Goal: Transaction & Acquisition: Purchase product/service

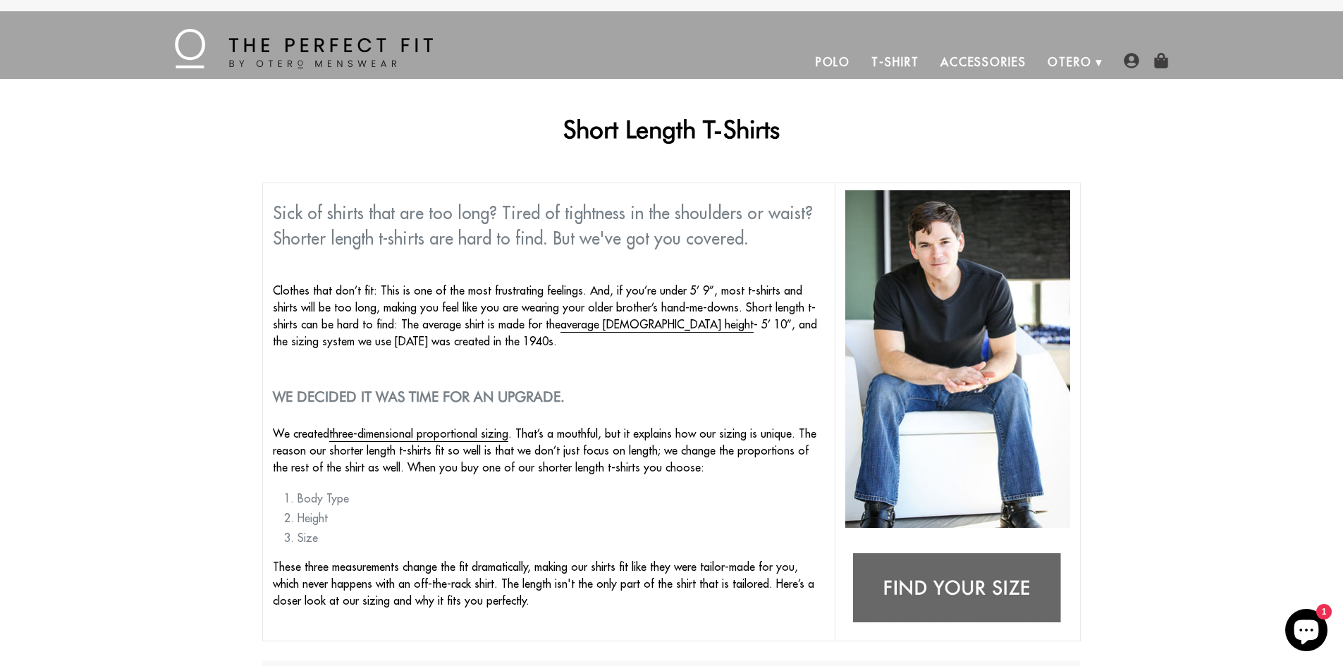
click at [891, 68] on link "T-Shirt" at bounding box center [894, 62] width 68 height 34
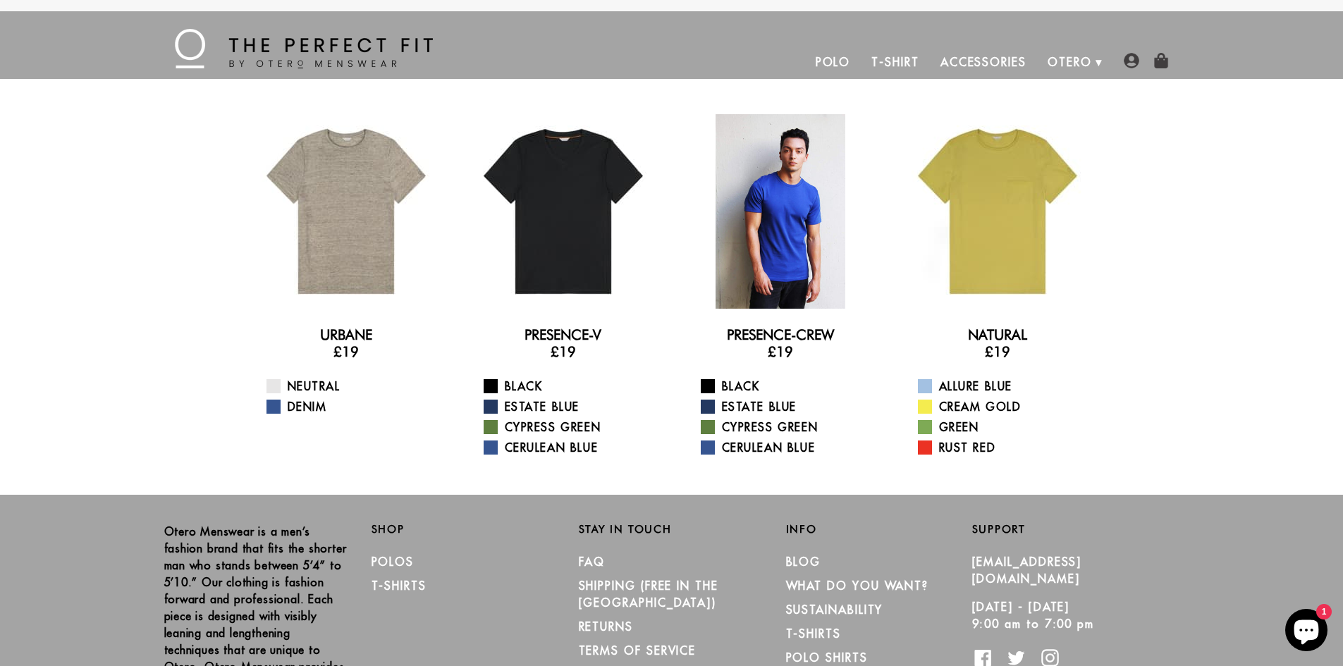
click at [802, 204] on div at bounding box center [780, 211] width 195 height 195
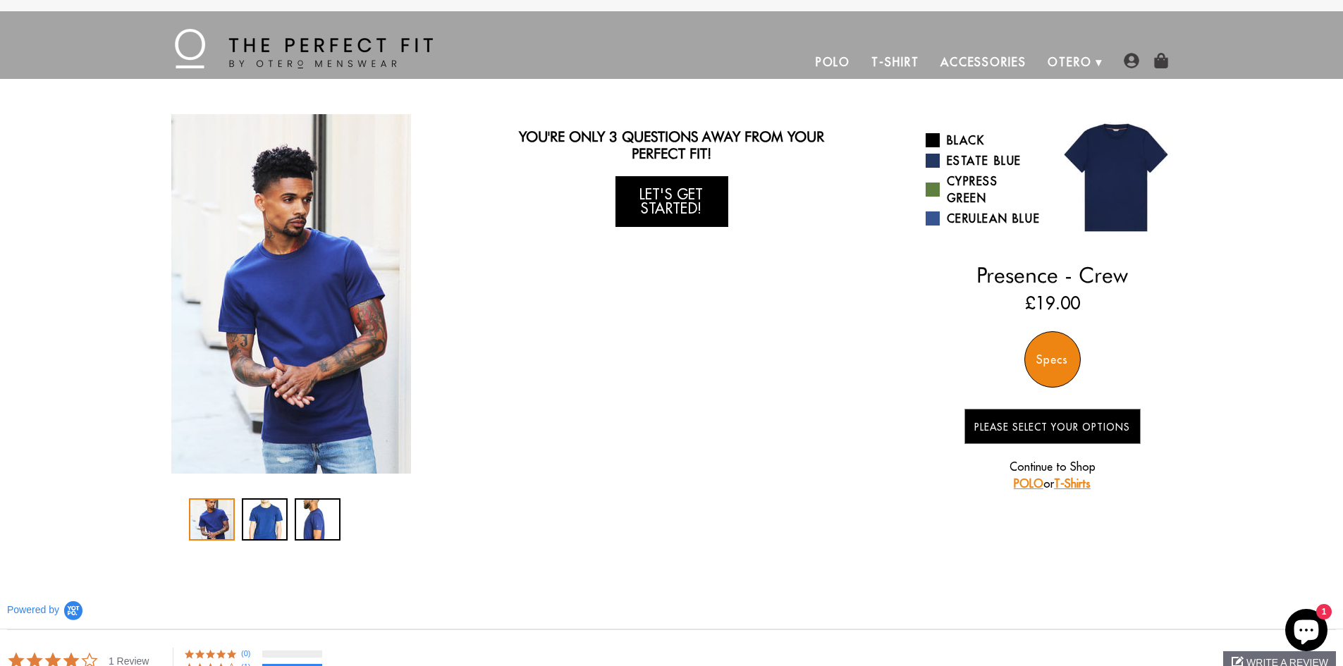
click at [703, 204] on link "Let's Get Started!" at bounding box center [671, 201] width 113 height 51
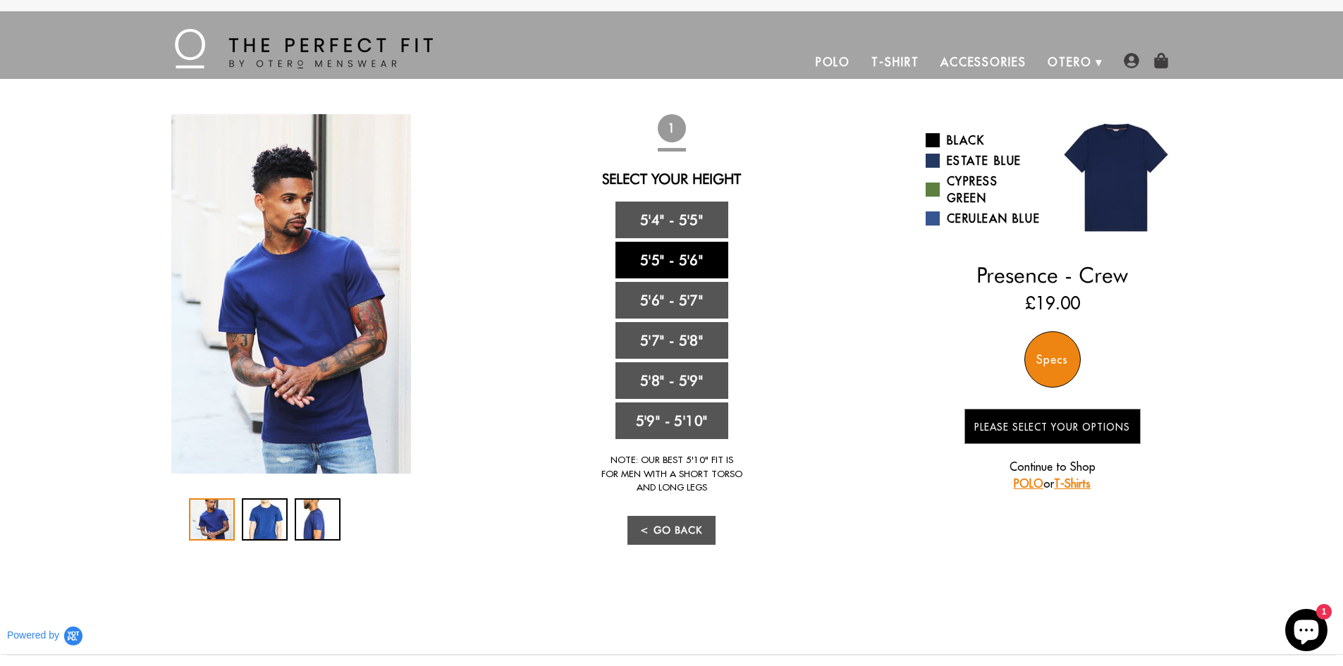
click at [681, 261] on link "5'5" - 5'6"" at bounding box center [671, 260] width 113 height 37
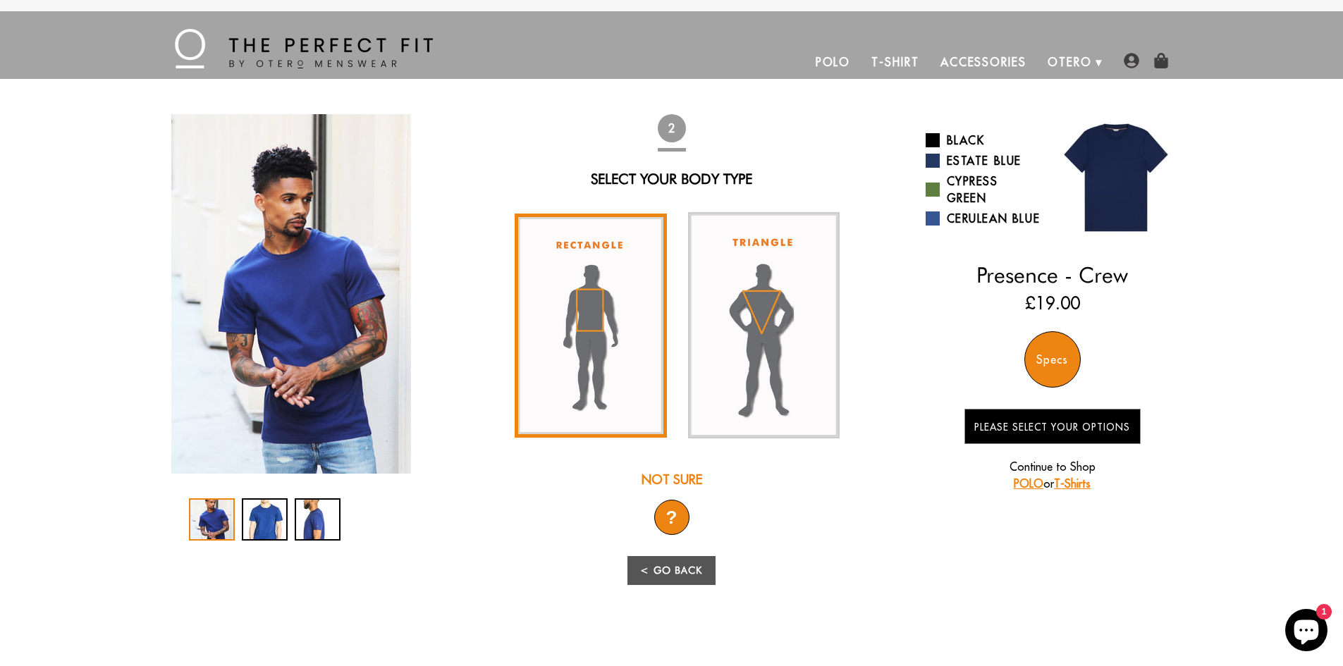
click at [561, 323] on img at bounding box center [590, 326] width 152 height 224
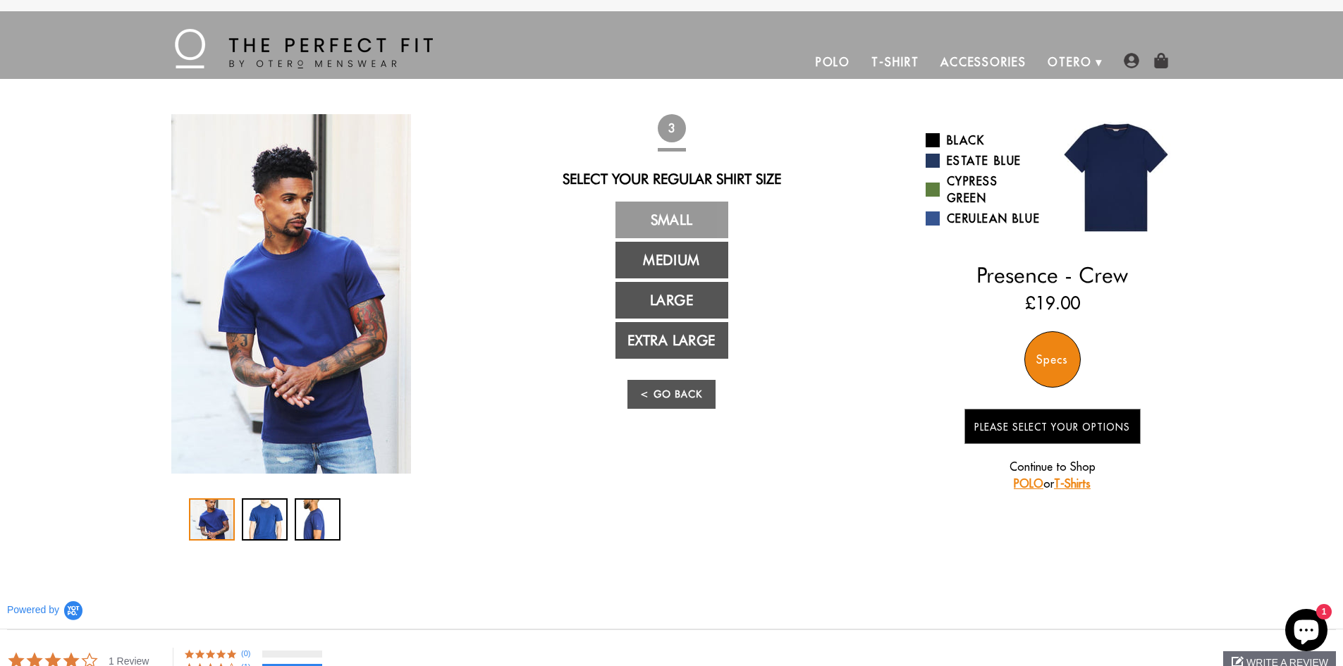
click at [696, 220] on link "Small" at bounding box center [671, 220] width 113 height 37
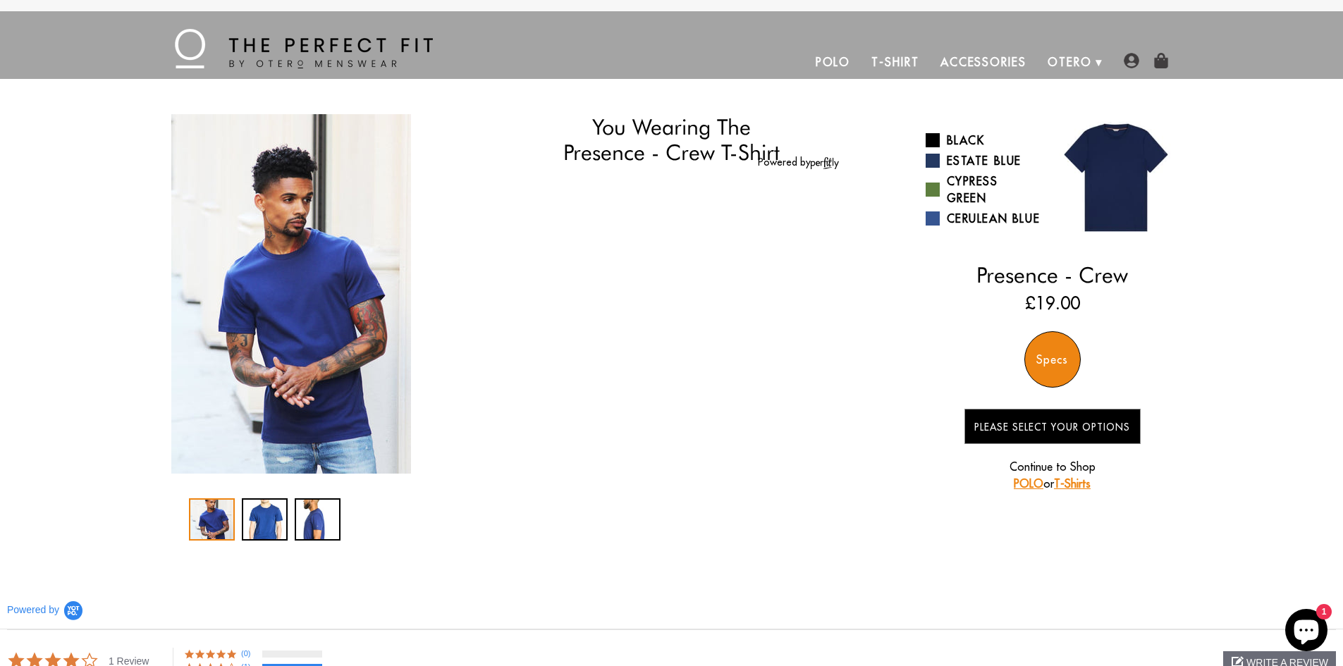
select select "55-56"
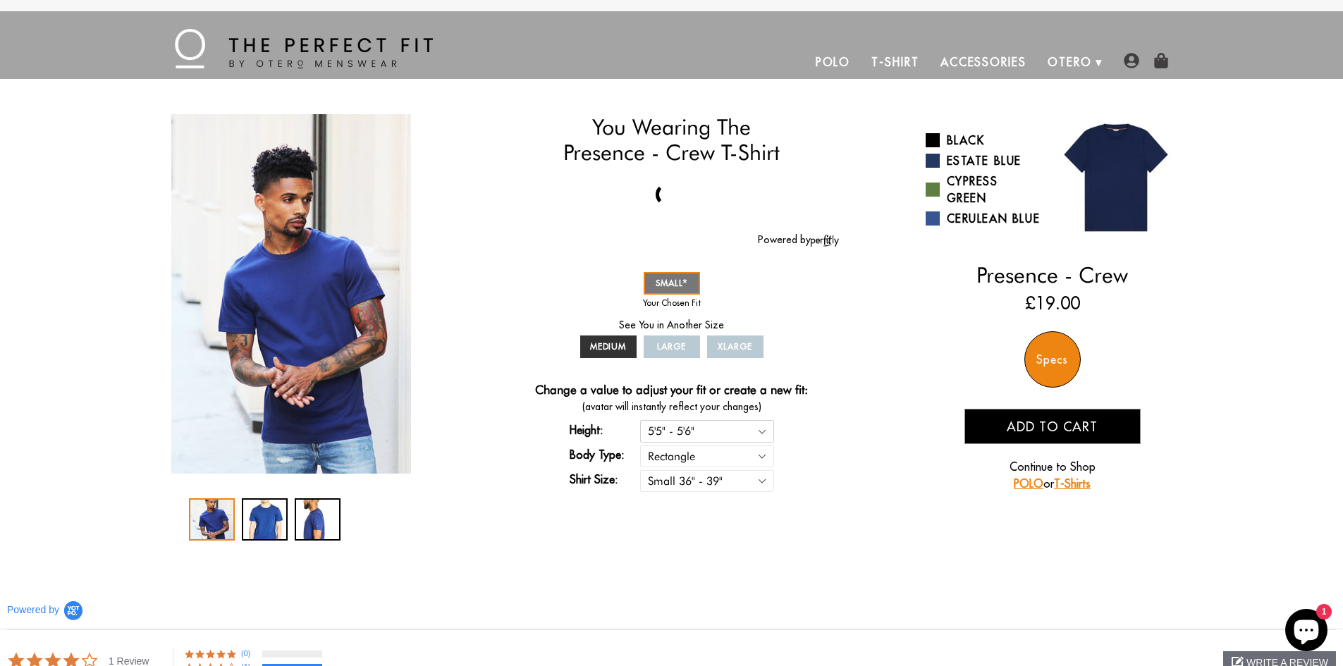
click at [753, 427] on select "5'4" - 5'5" 5'5" - 5'6" 5'6" - 5'7" 5'7" - 5'8" 5'8" - 5'9" 5'9" - 5'10"" at bounding box center [707, 431] width 134 height 22
click at [757, 487] on select "Small 36" - 39" Medium 40" - 43" Large 44" - 47" Extra Large 48" - 50"" at bounding box center [707, 481] width 134 height 22
